Goal: Check status: Verify the current state of an ongoing process or item

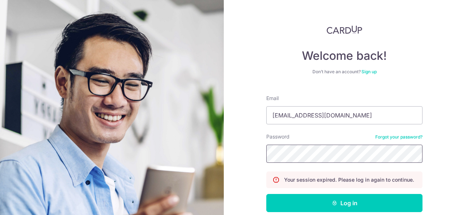
click at [266, 194] on button "Log in" at bounding box center [344, 203] width 156 height 18
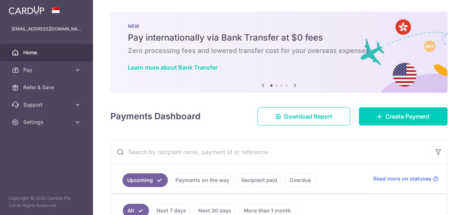
click at [196, 175] on link "Payments on the way" at bounding box center [202, 181] width 63 height 14
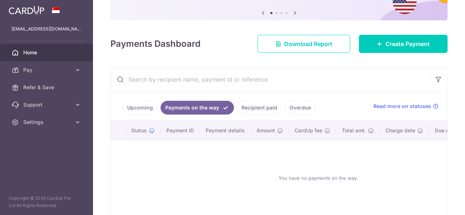
click at [245, 111] on link "Recipient paid" at bounding box center [259, 108] width 45 height 14
